Goal: Task Accomplishment & Management: Manage account settings

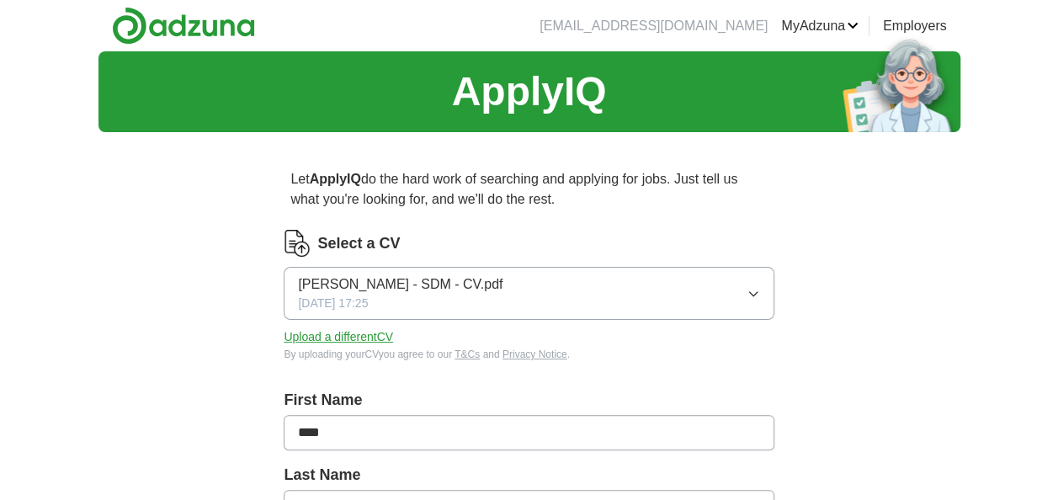
click at [374, 336] on button "Upload a different CV" at bounding box center [338, 337] width 109 height 18
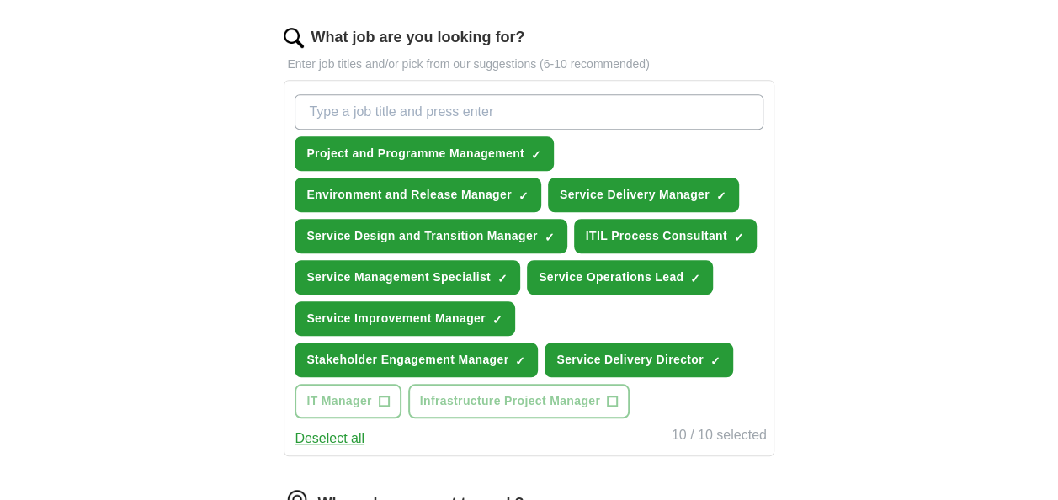
scroll to position [547, 0]
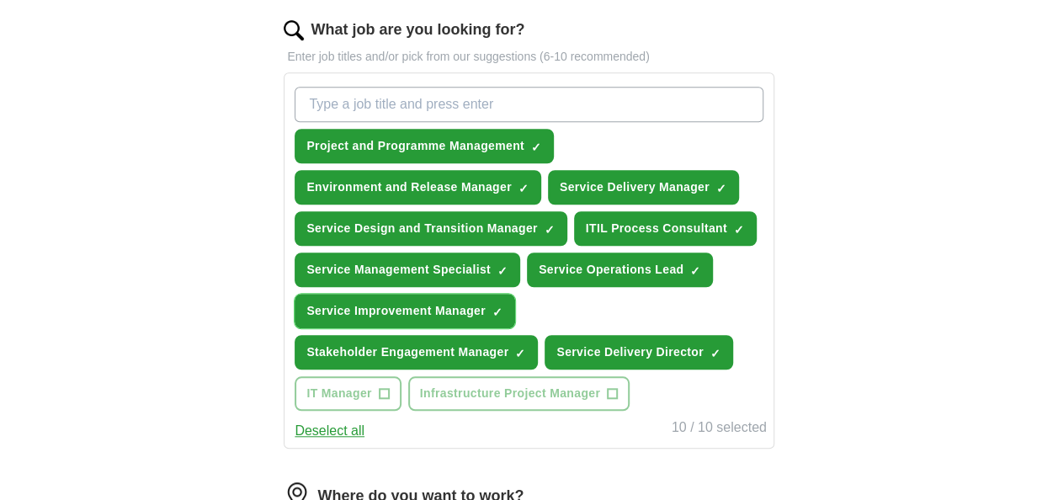
click at [0, 0] on span "×" at bounding box center [0, 0] width 0 height 0
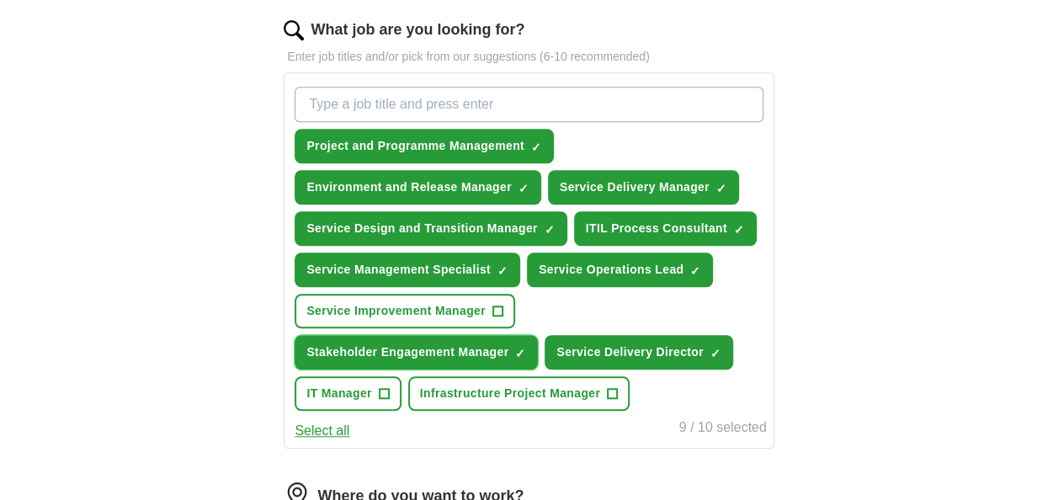
click at [0, 0] on span "×" at bounding box center [0, 0] width 0 height 0
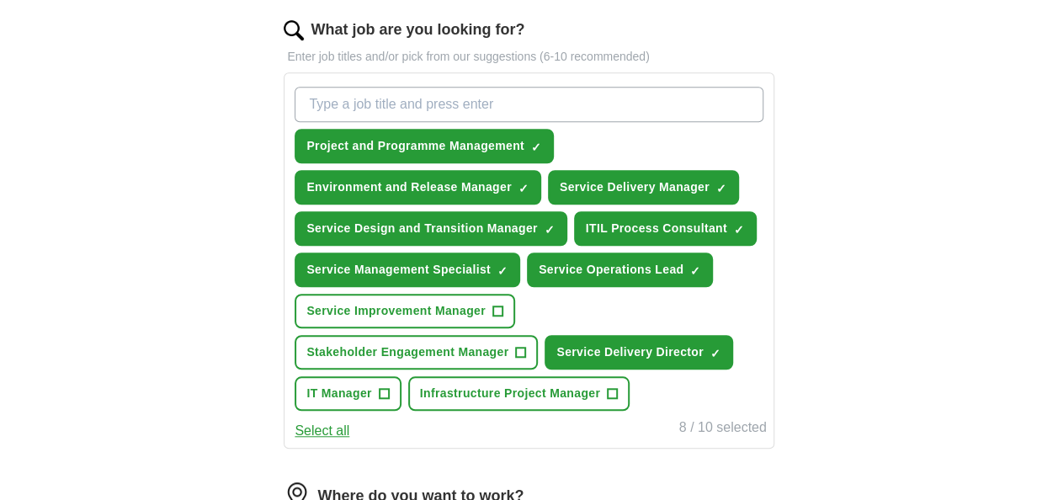
click at [411, 95] on input "What job are you looking for?" at bounding box center [529, 104] width 468 height 35
type input "Engagement Manager"
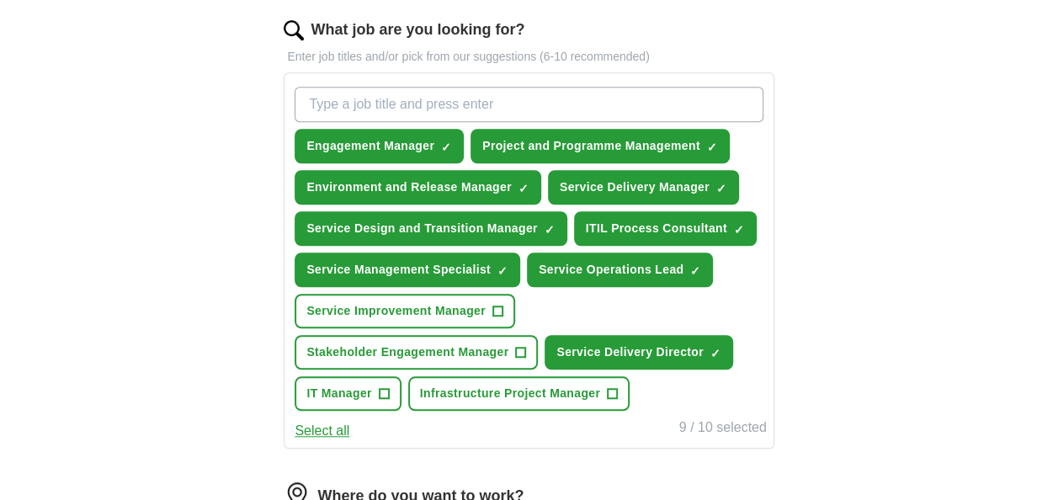
click at [440, 97] on input "What job are you looking for?" at bounding box center [529, 104] width 468 height 35
type input "Business Relationship Management"
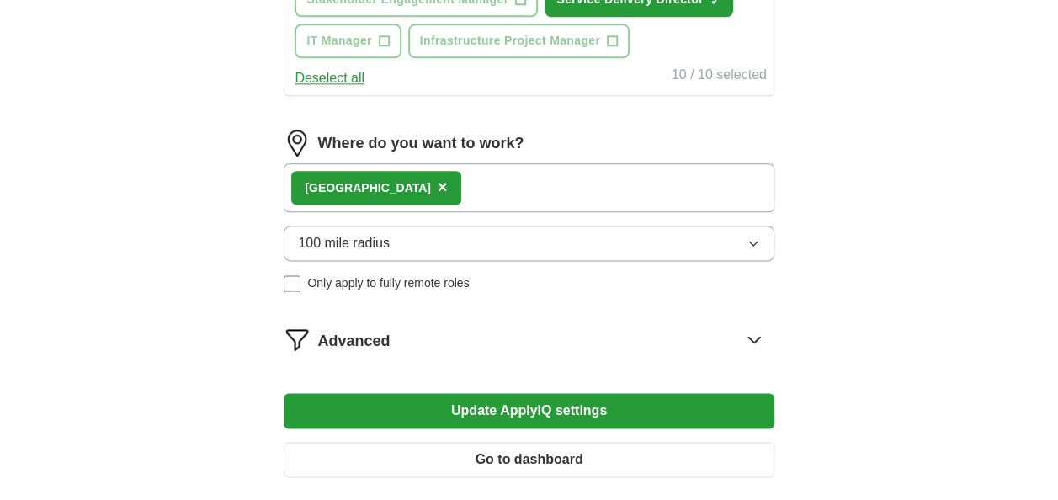
scroll to position [963, 0]
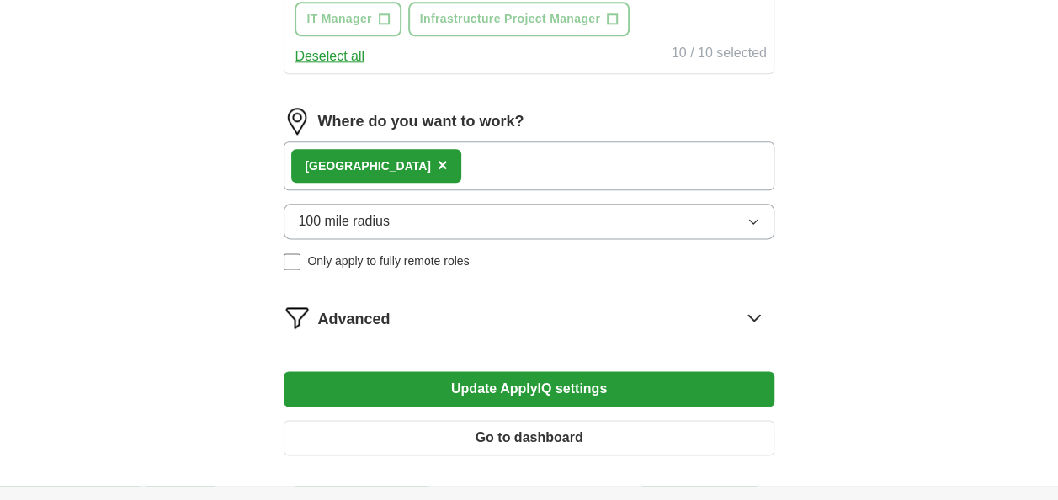
click at [618, 384] on button "Update ApplyIQ settings" at bounding box center [529, 388] width 490 height 35
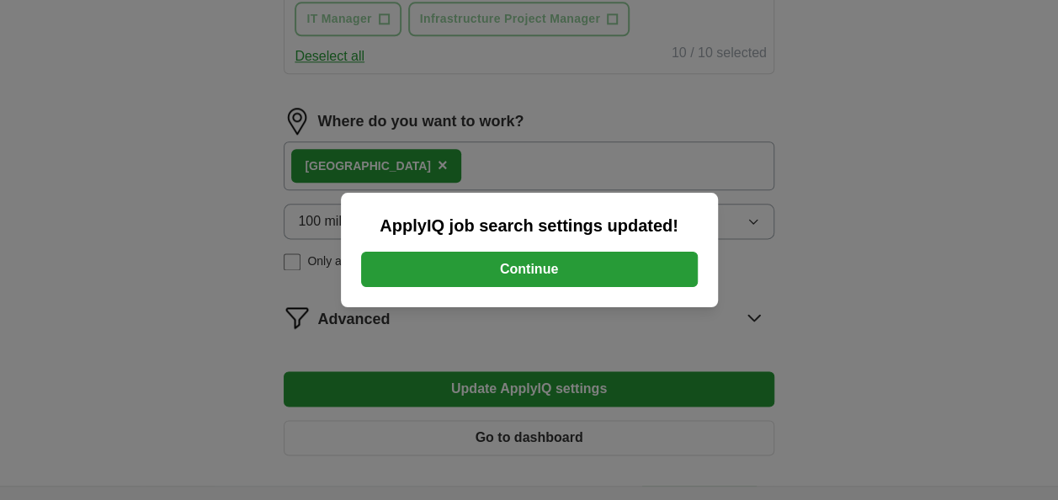
click at [580, 274] on button "Continue" at bounding box center [529, 269] width 337 height 35
